Goal: Obtain resource: Obtain resource

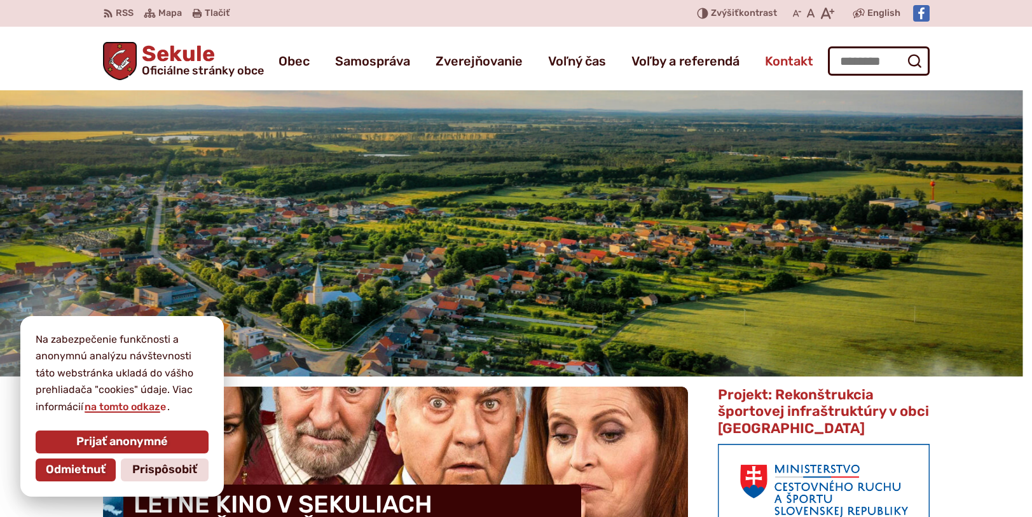
click at [795, 60] on span "Kontakt" at bounding box center [789, 61] width 48 height 36
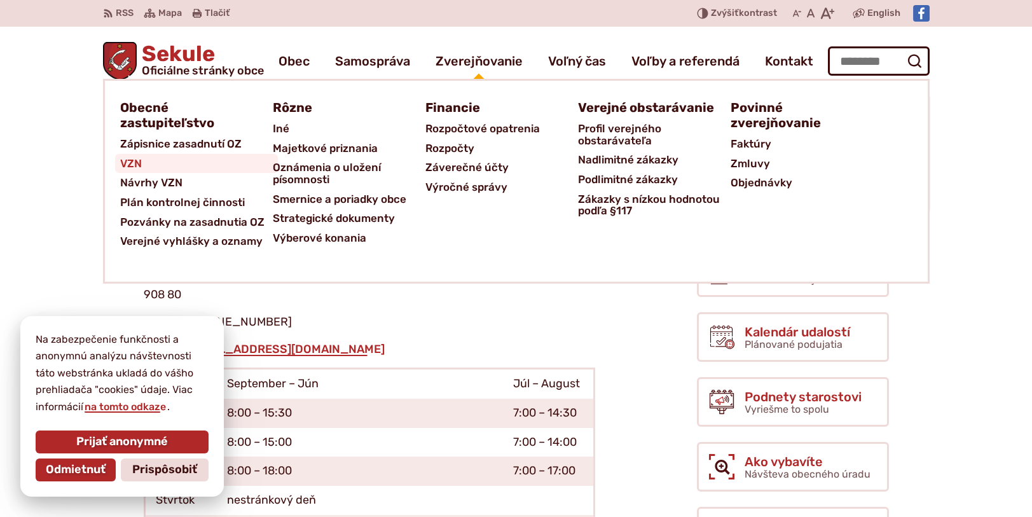
click at [135, 163] on span "VZN" at bounding box center [131, 164] width 22 height 20
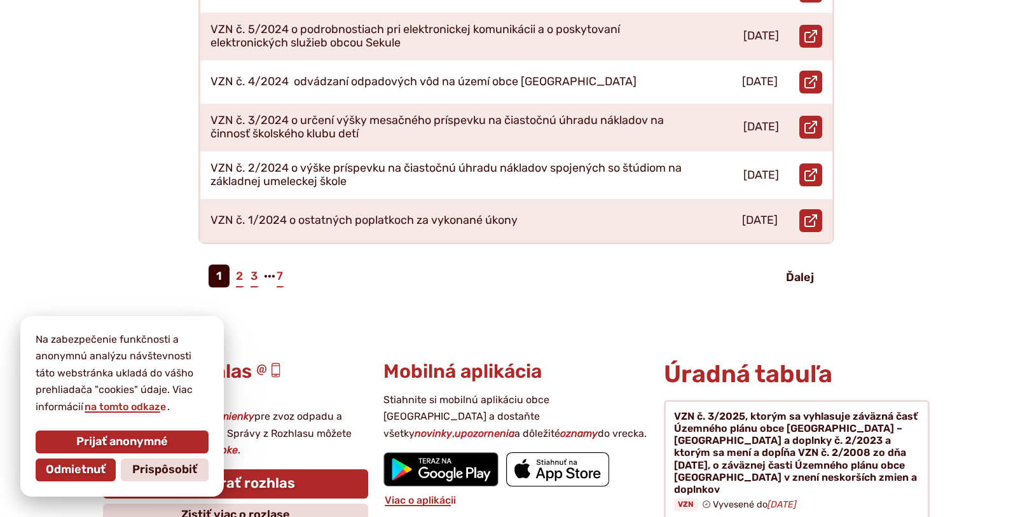
scroll to position [826, 0]
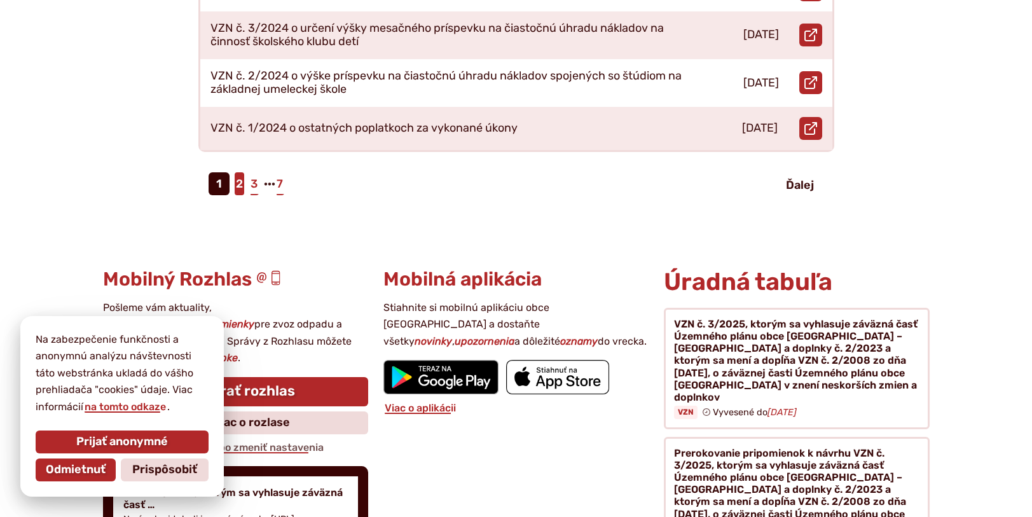
click at [237, 172] on link "2" at bounding box center [240, 183] width 10 height 23
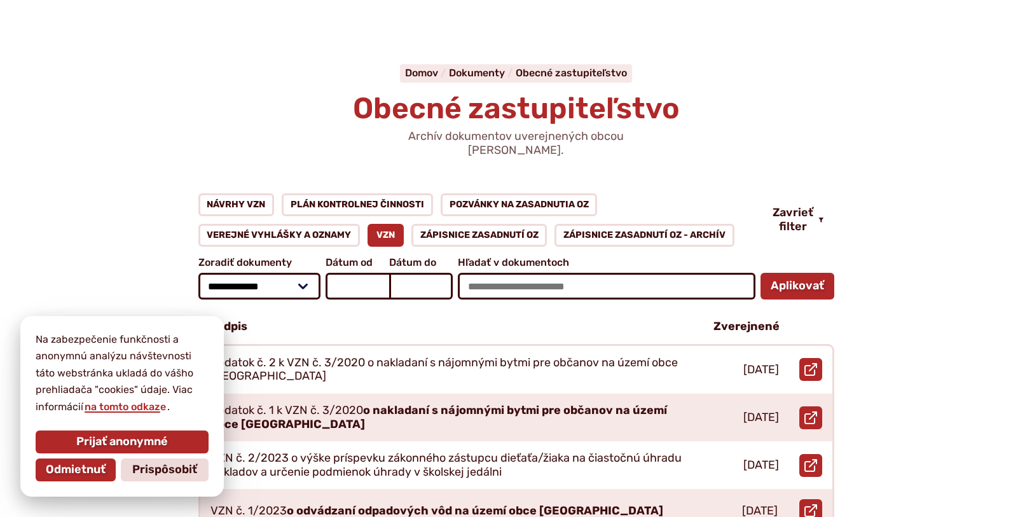
scroll to position [127, 0]
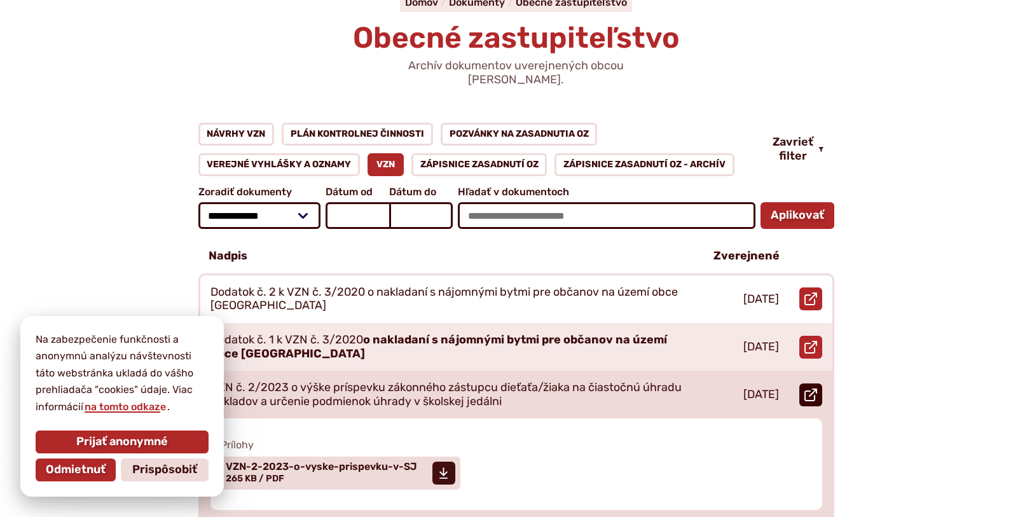
click at [807, 388] on icon at bounding box center [810, 394] width 13 height 13
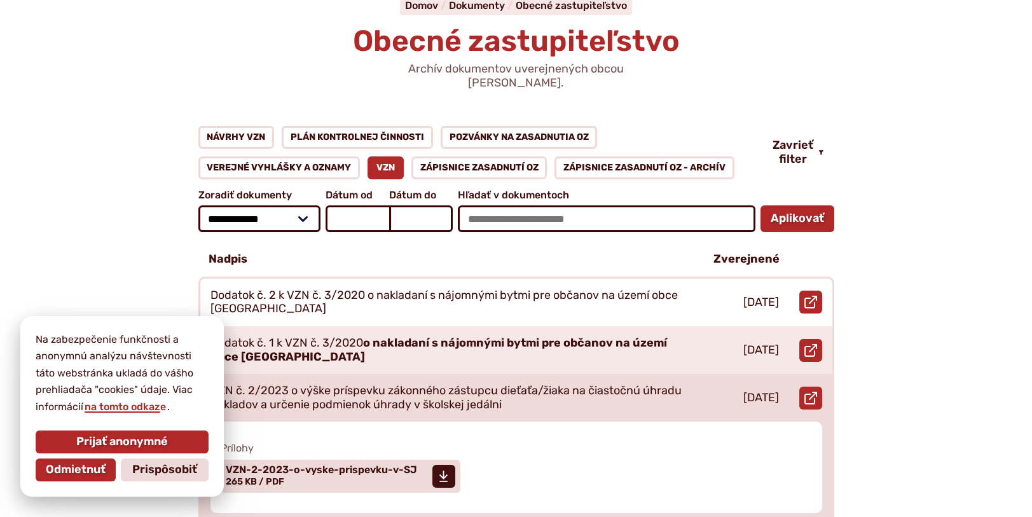
scroll to position [0, 0]
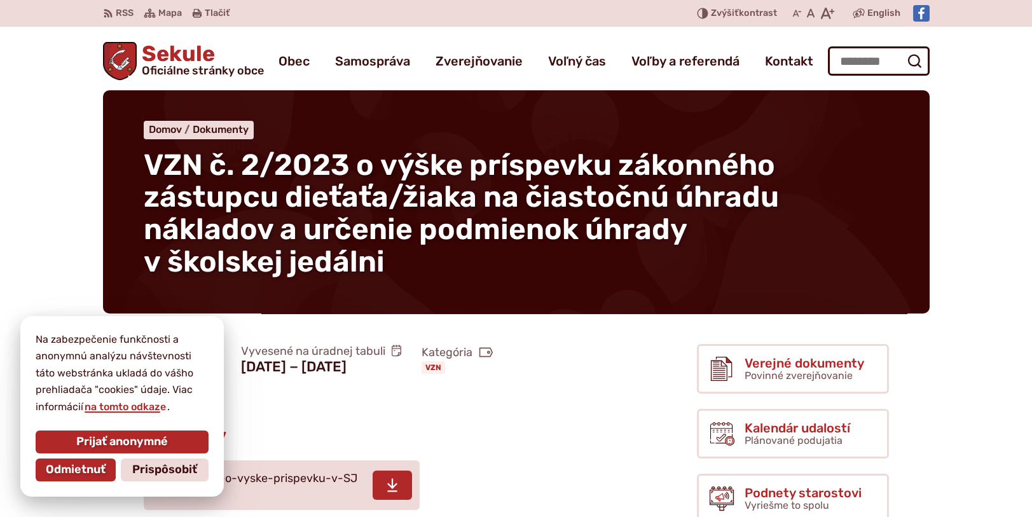
click at [388, 491] on use at bounding box center [392, 484] width 10 height 13
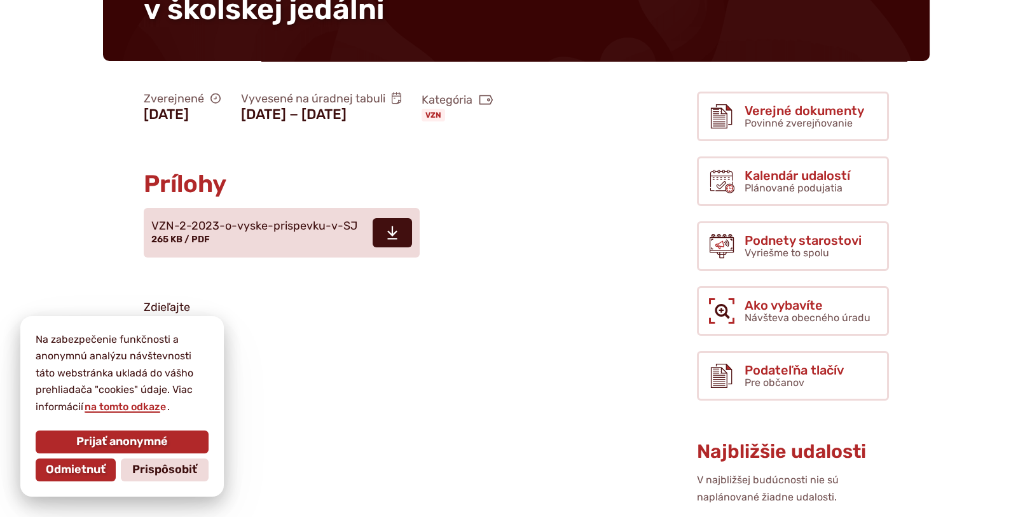
scroll to position [254, 0]
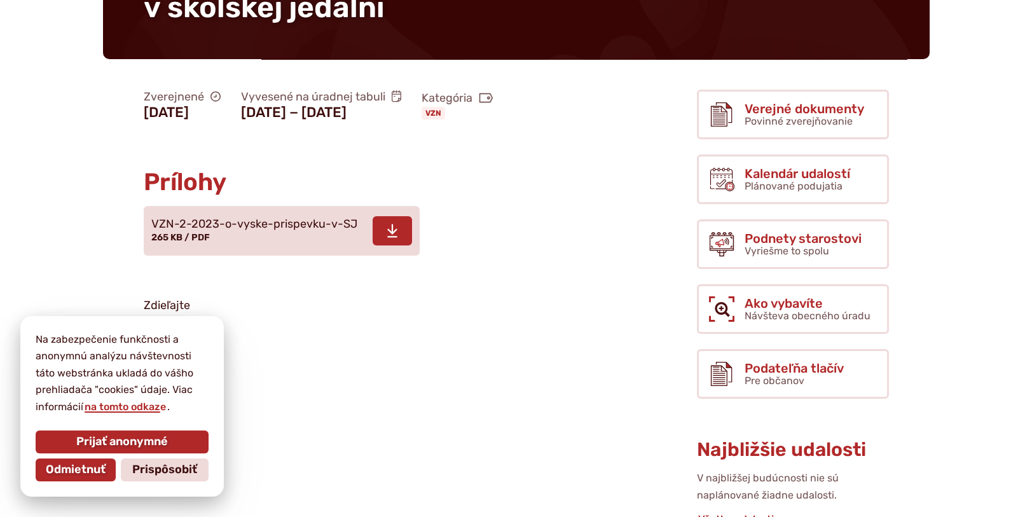
click at [382, 238] on span at bounding box center [392, 230] width 39 height 29
